Goal: Information Seeking & Learning: Understand process/instructions

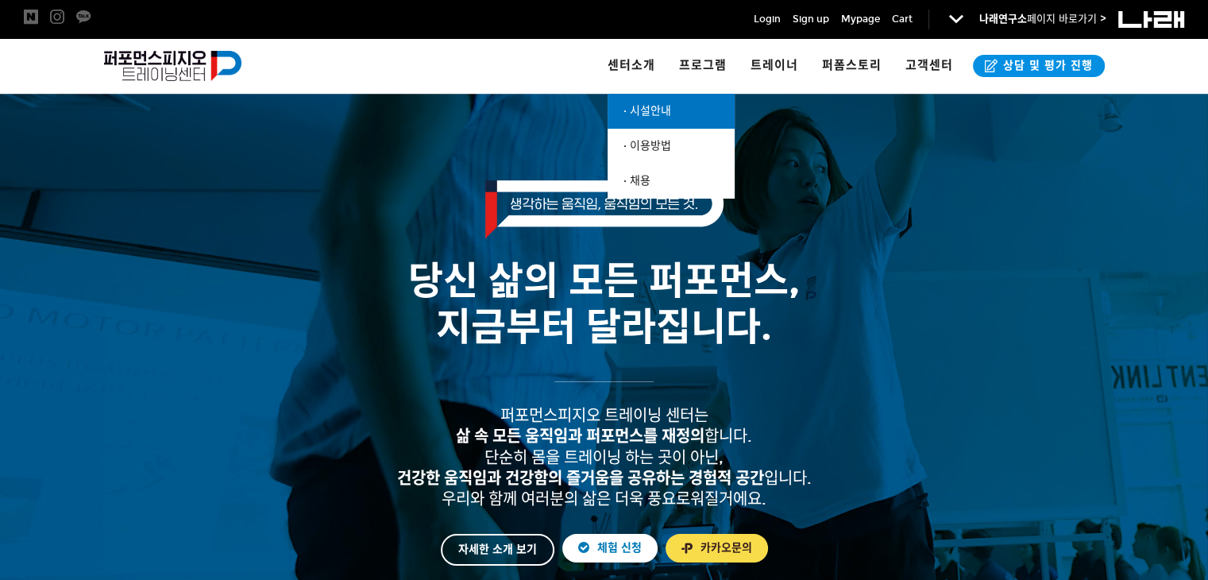
click at [644, 102] on link "· 시설안내" at bounding box center [671, 111] width 127 height 35
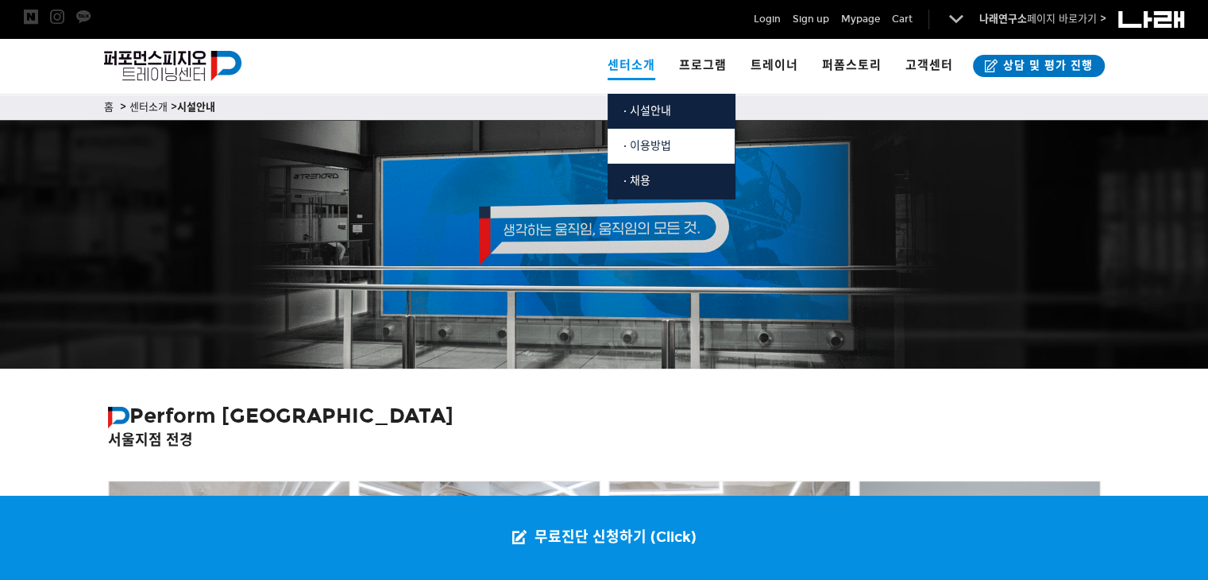
click at [640, 140] on span "· 이용방법" at bounding box center [648, 146] width 48 height 14
